Goal: Navigation & Orientation: Understand site structure

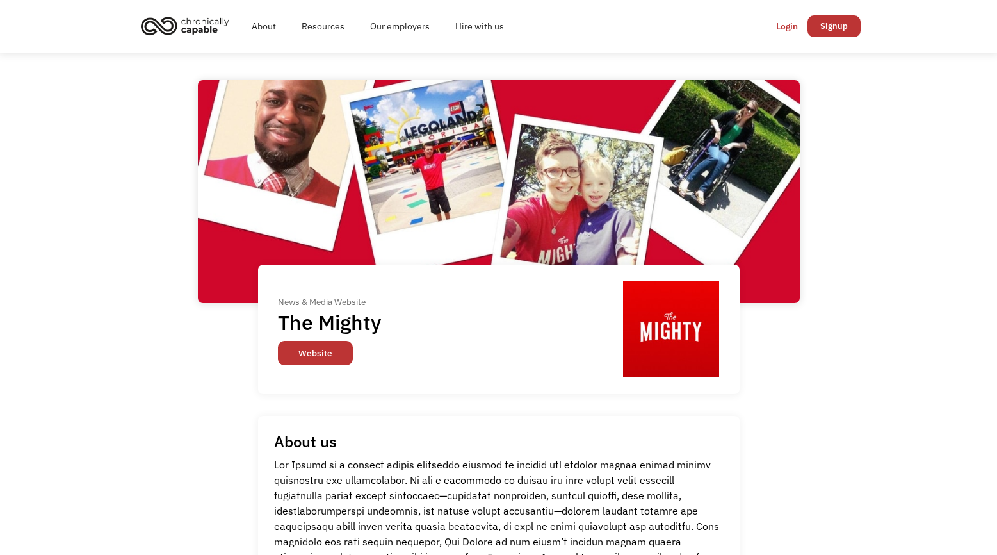
click at [324, 357] on link "Website" at bounding box center [315, 353] width 75 height 24
click at [261, 25] on link "About" at bounding box center [264, 26] width 50 height 41
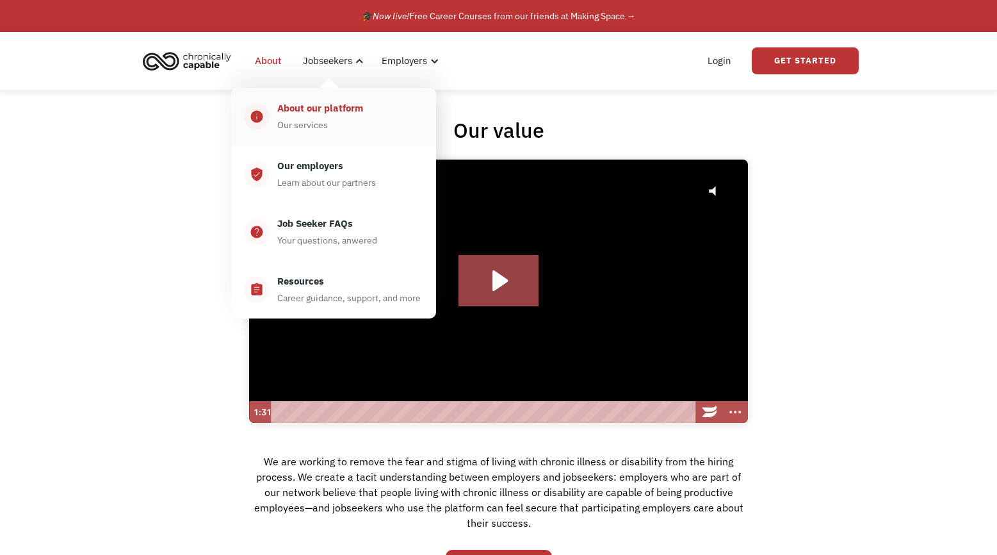
click at [320, 110] on div "About our platform" at bounding box center [320, 108] width 86 height 15
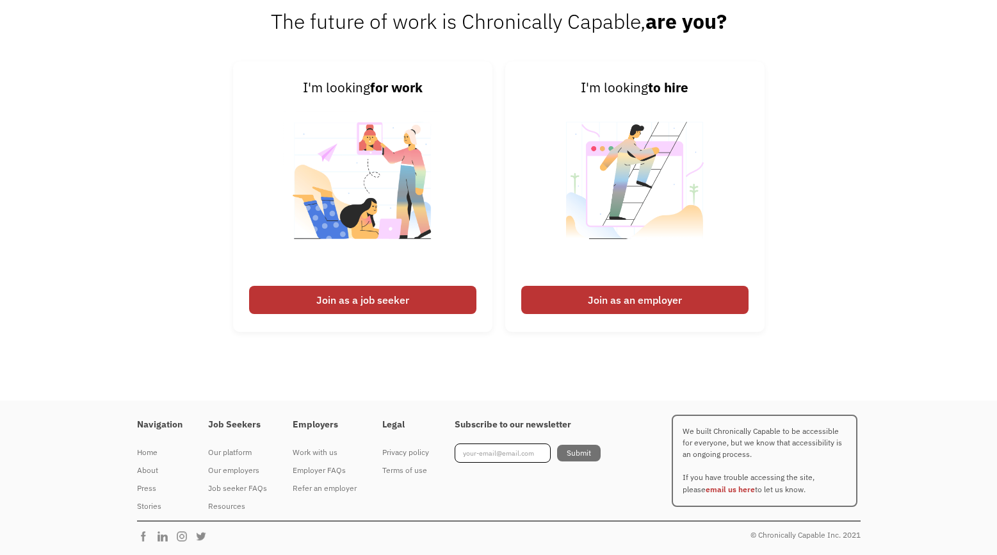
scroll to position [1707, 0]
